Goal: Transaction & Acquisition: Purchase product/service

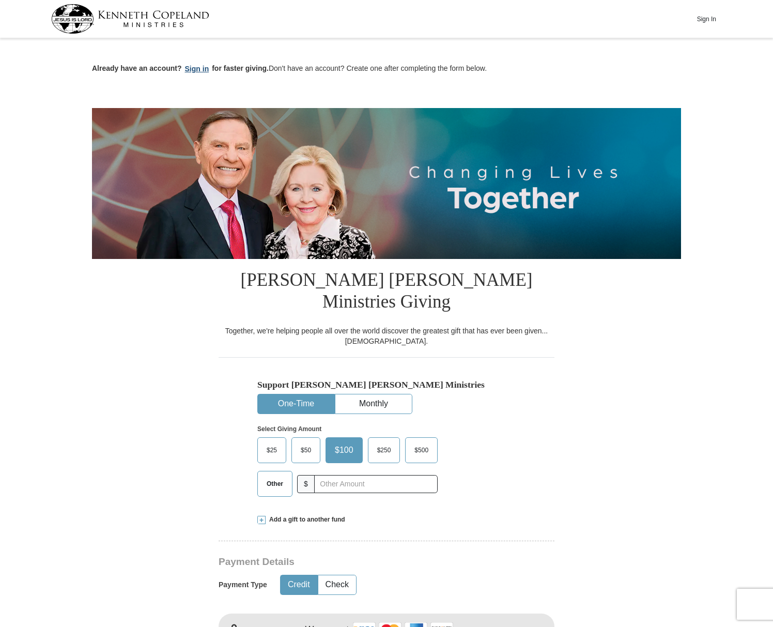
click at [190, 69] on button "Sign in" at bounding box center [197, 69] width 30 height 12
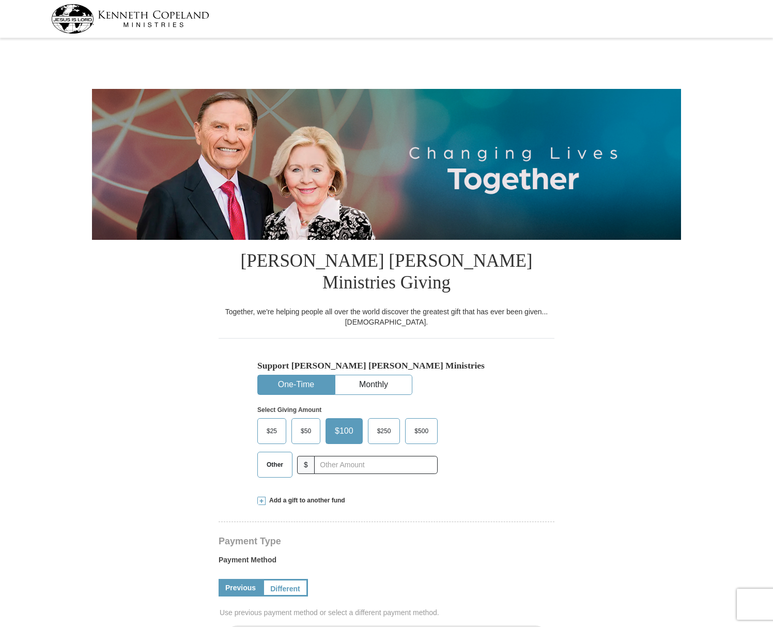
select select "NM"
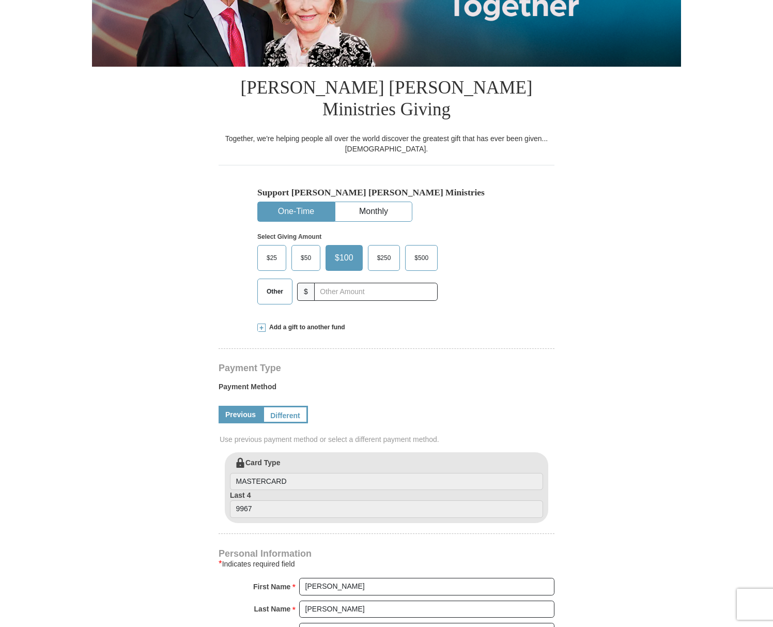
scroll to position [176, 0]
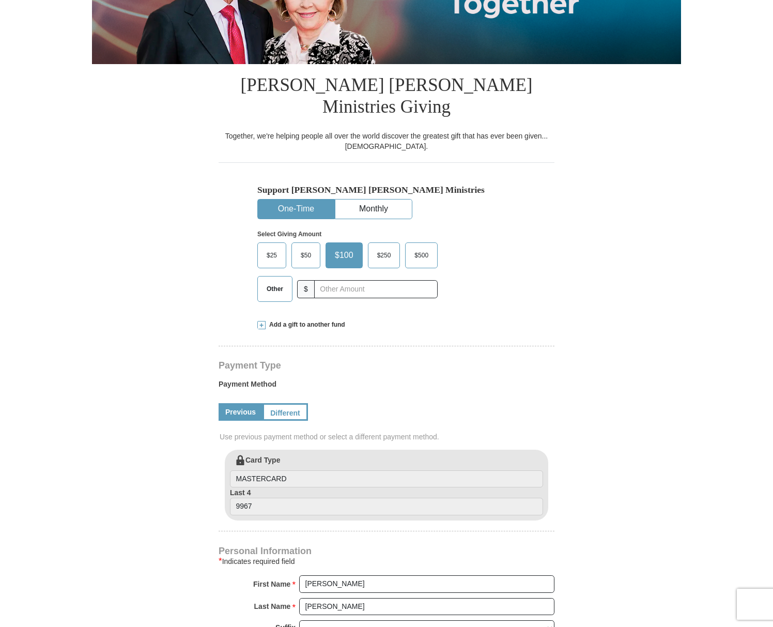
drag, startPoint x: 262, startPoint y: 303, endPoint x: 248, endPoint y: 305, distance: 14.0
click at [262, 321] on span at bounding box center [261, 325] width 8 height 8
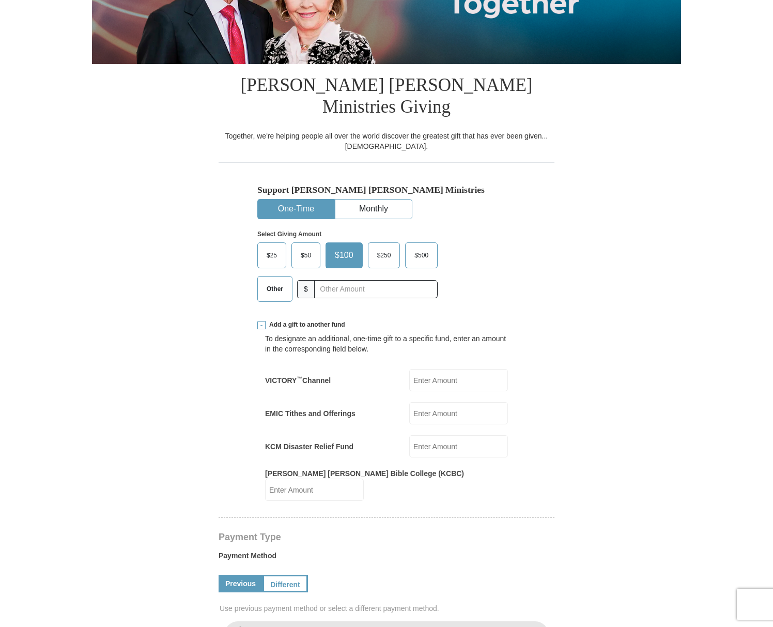
click at [426, 402] on input "EMIC Tithes and Offerings" at bounding box center [458, 413] width 99 height 22
type input "20.00"
click at [154, 399] on form "Kenneth Copeland Ministries Giving Together, we're helping people all over the …" at bounding box center [386, 531] width 589 height 1330
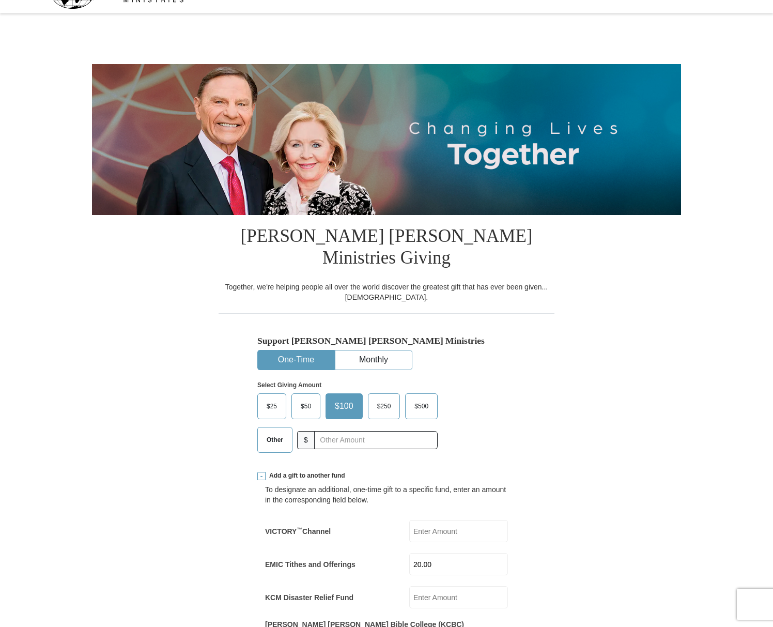
scroll to position [23, 0]
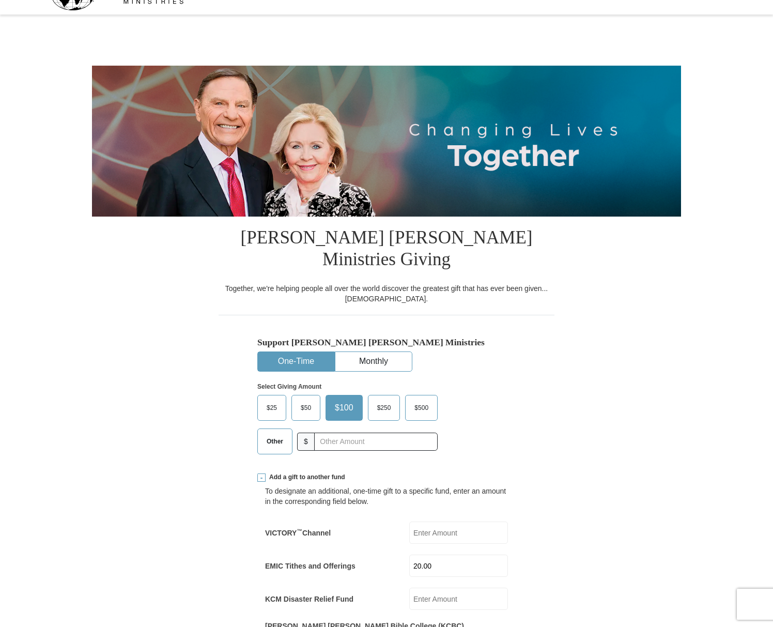
click at [270, 434] on span "Other" at bounding box center [274, 442] width 27 height 16
click at [0, 0] on input "Other" at bounding box center [0, 0] width 0 height 0
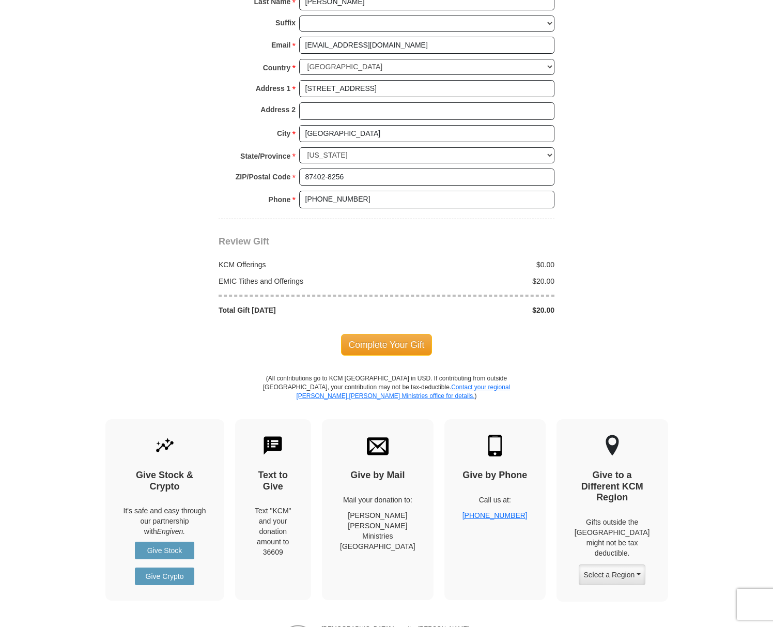
scroll to position [954, 0]
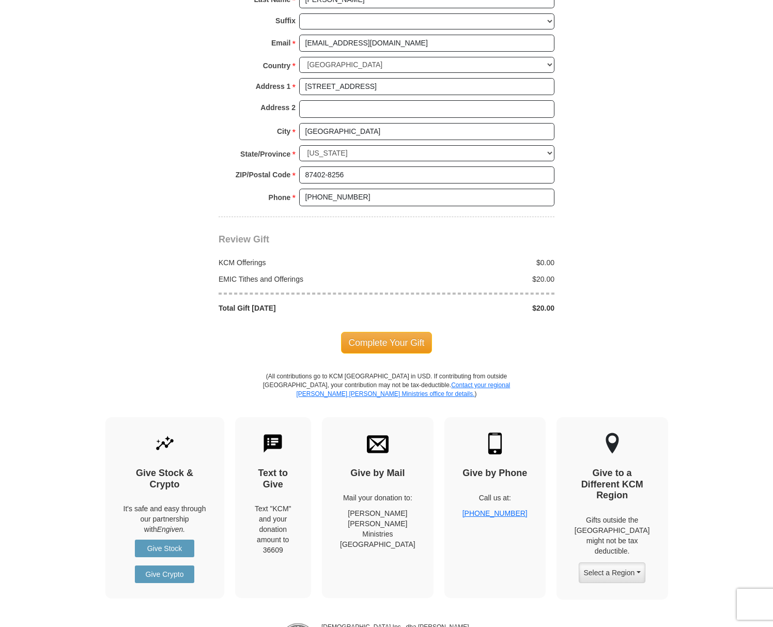
drag, startPoint x: 380, startPoint y: 296, endPoint x: 346, endPoint y: 303, distance: 35.5
click at [380, 332] on span "Complete Your Gift" at bounding box center [386, 343] width 91 height 22
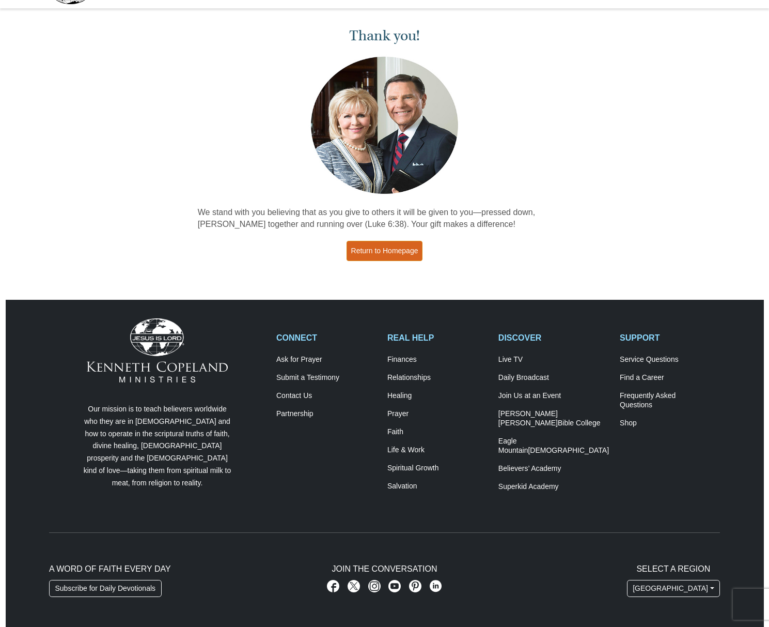
scroll to position [29, 1]
click at [389, 246] on link "Return to Homepage" at bounding box center [385, 251] width 76 height 20
